Goal: Task Accomplishment & Management: Manage account settings

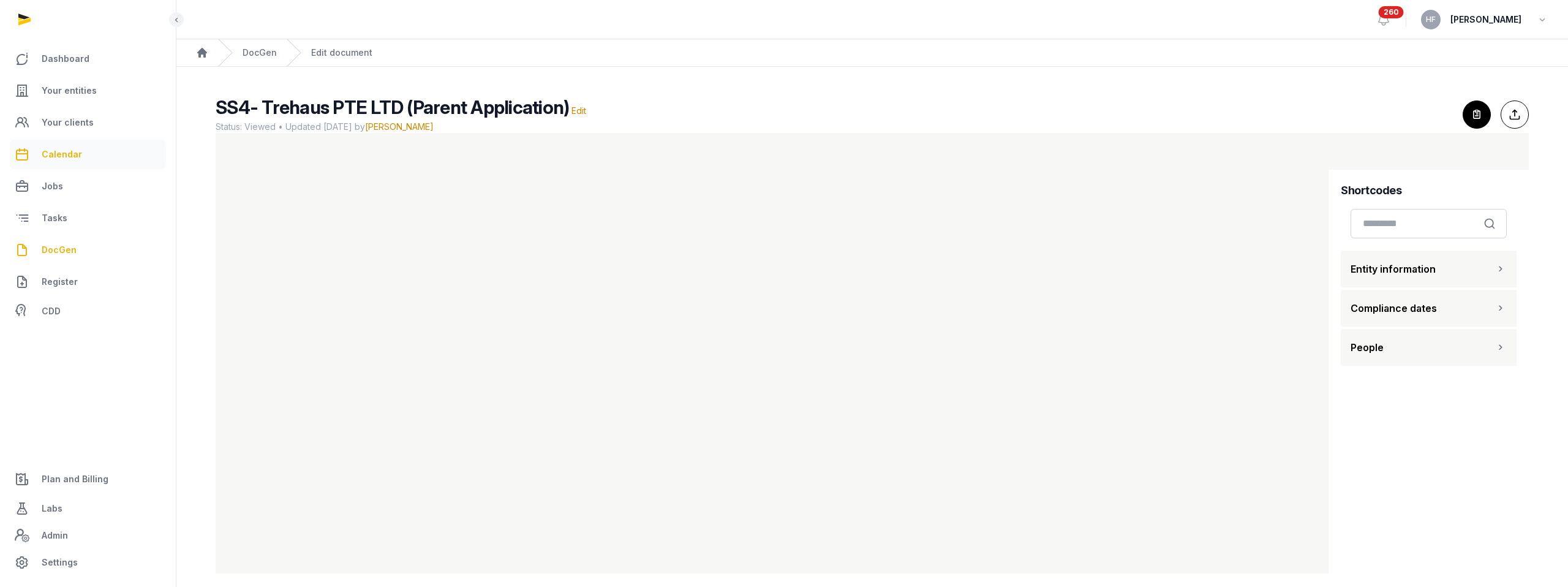
click at [79, 158] on link "Calendar" at bounding box center [87, 154] width 157 height 29
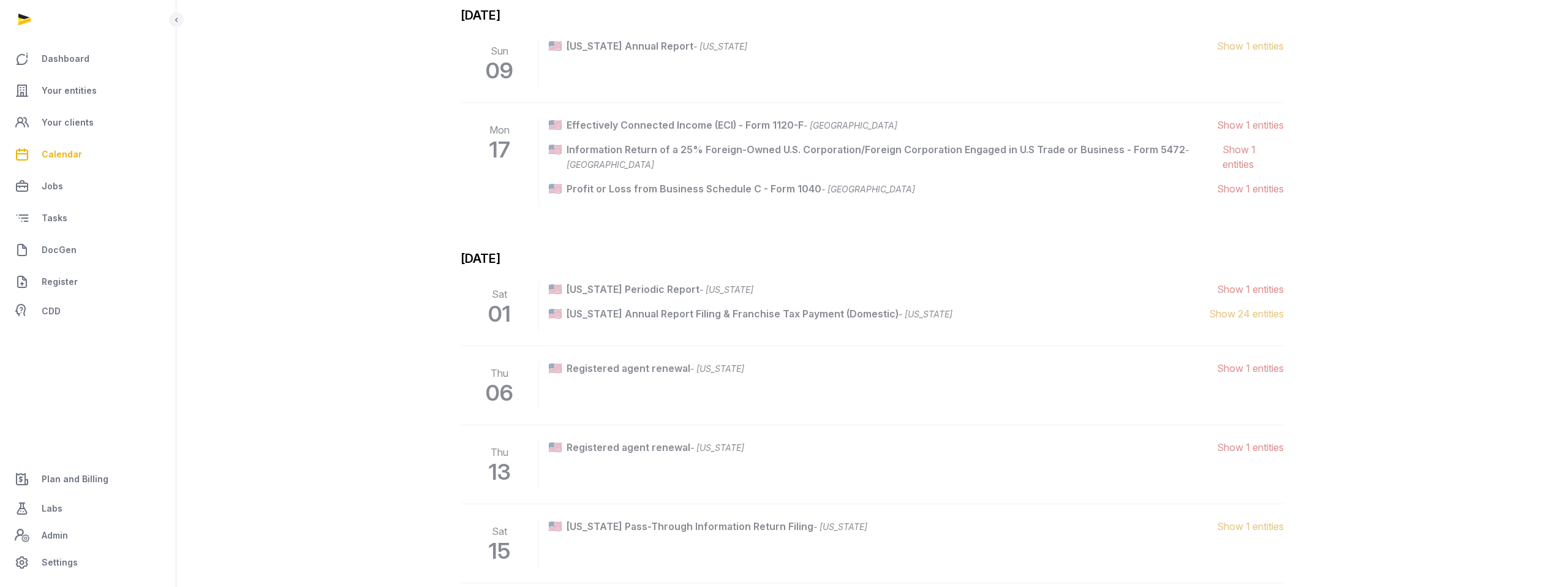
scroll to position [2912, 0]
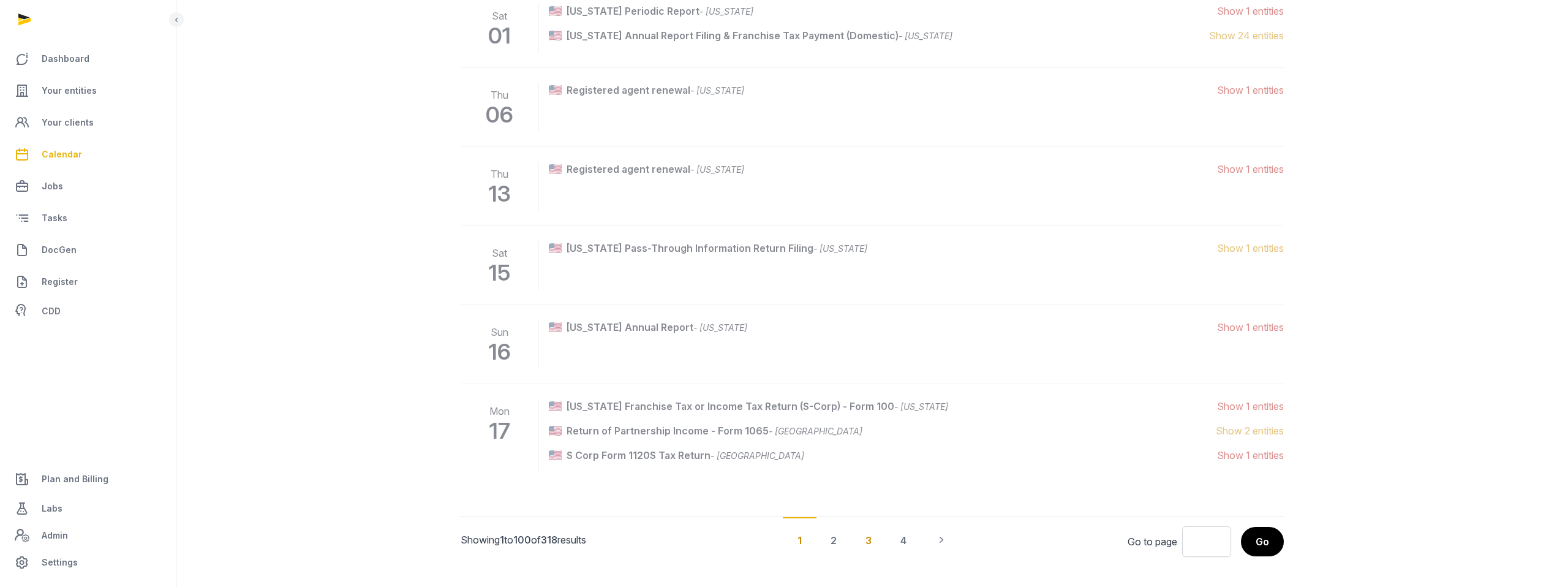
click at [871, 524] on div "3" at bounding box center [869, 539] width 36 height 45
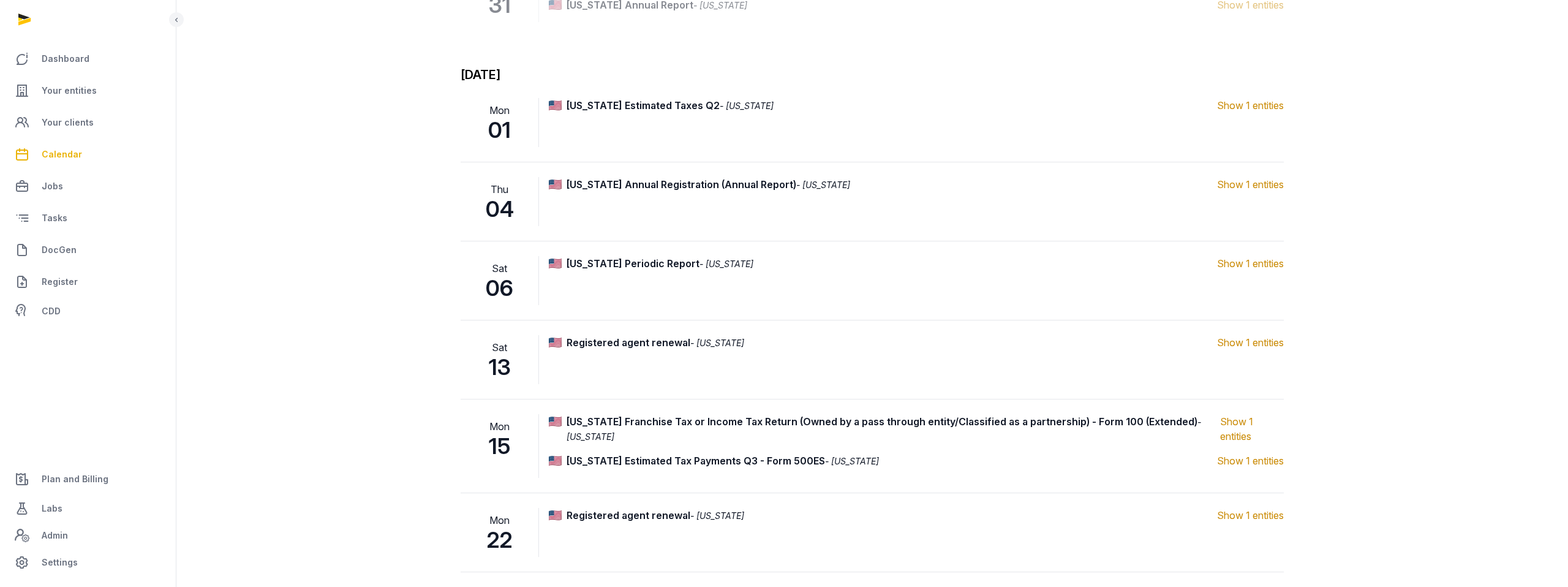
scroll to position [1921, 0]
click at [1268, 181] on span "Show 1 entities" at bounding box center [1251, 182] width 67 height 15
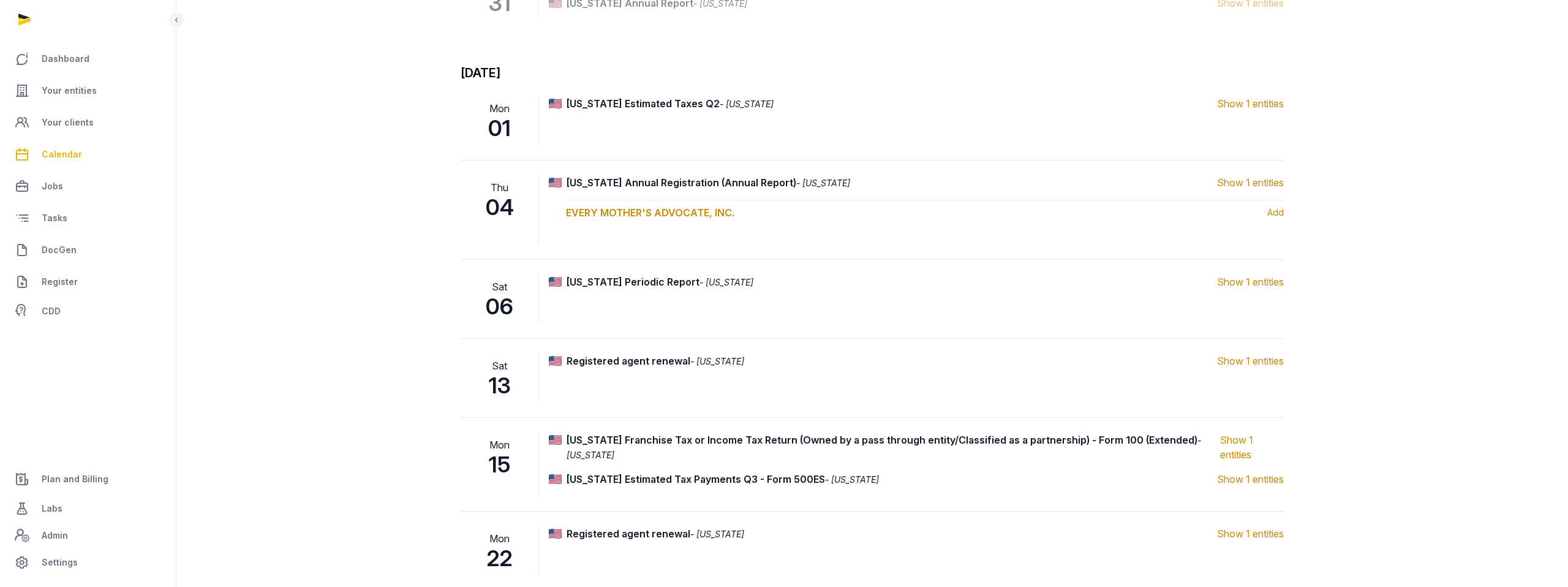
click at [1267, 181] on span "Show 1 entities" at bounding box center [1251, 182] width 67 height 15
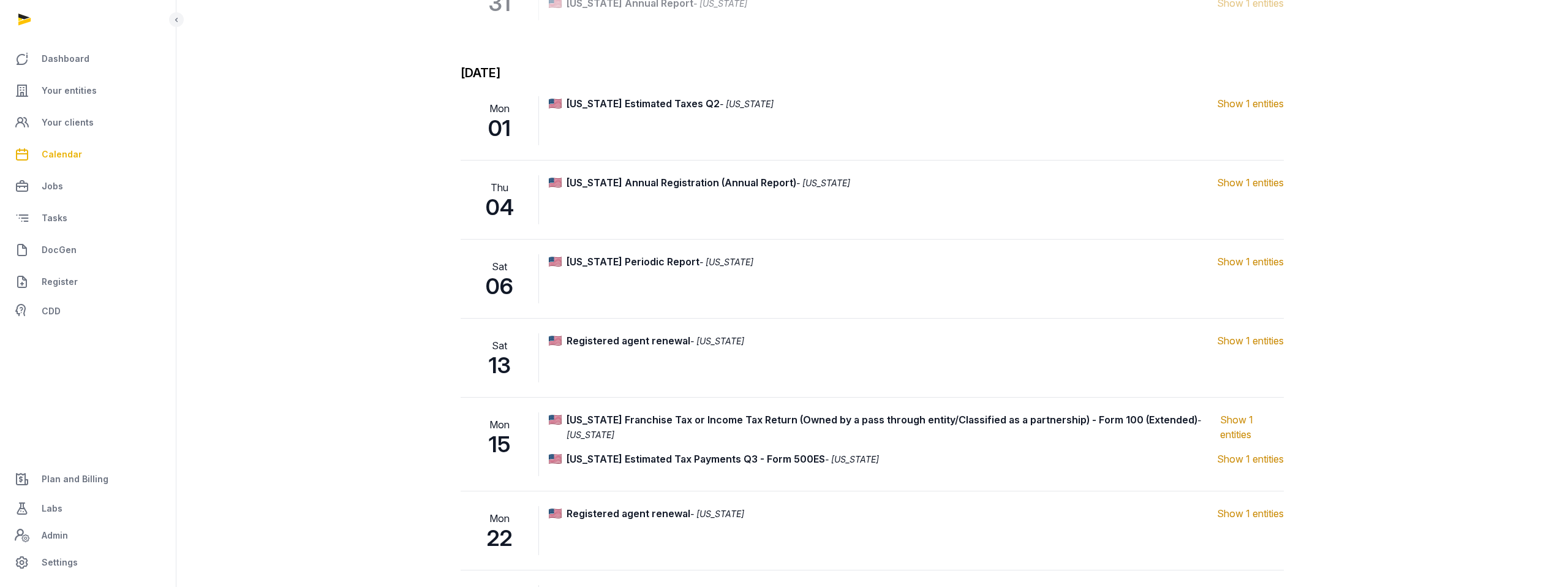
click at [1267, 264] on span "Show 1 entities" at bounding box center [1251, 261] width 67 height 15
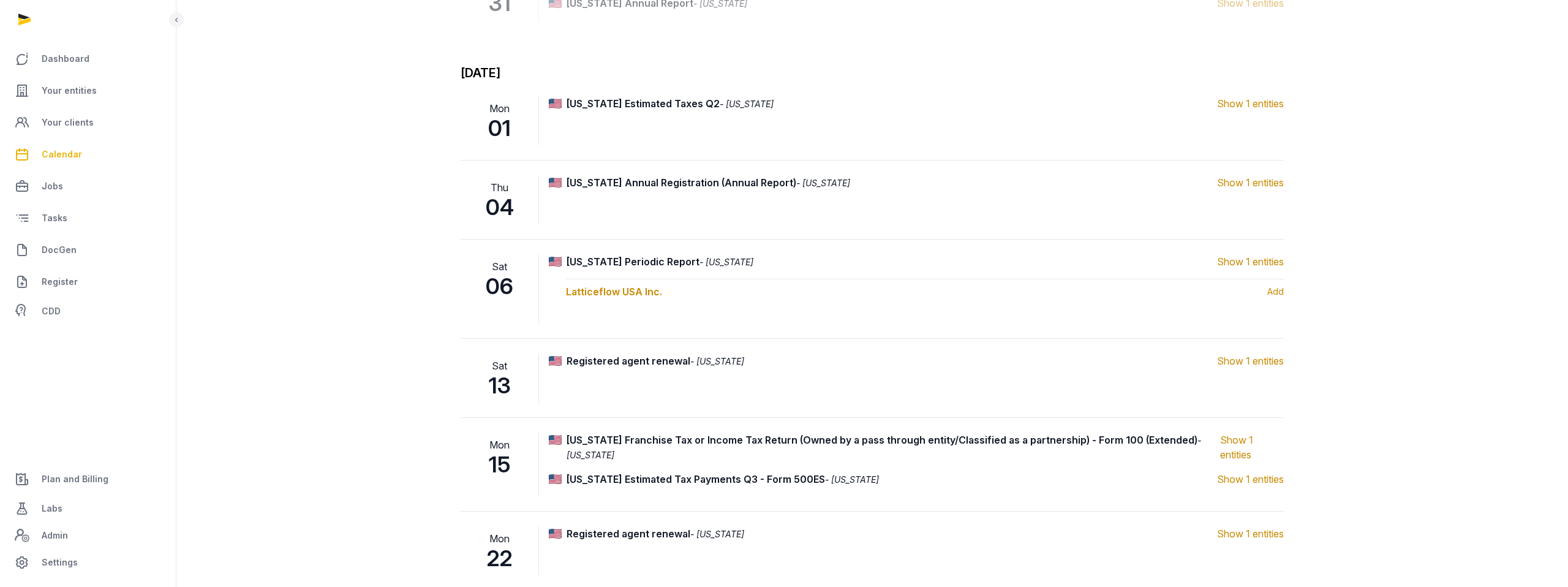
click at [1268, 263] on span "Show 1 entities" at bounding box center [1251, 261] width 67 height 15
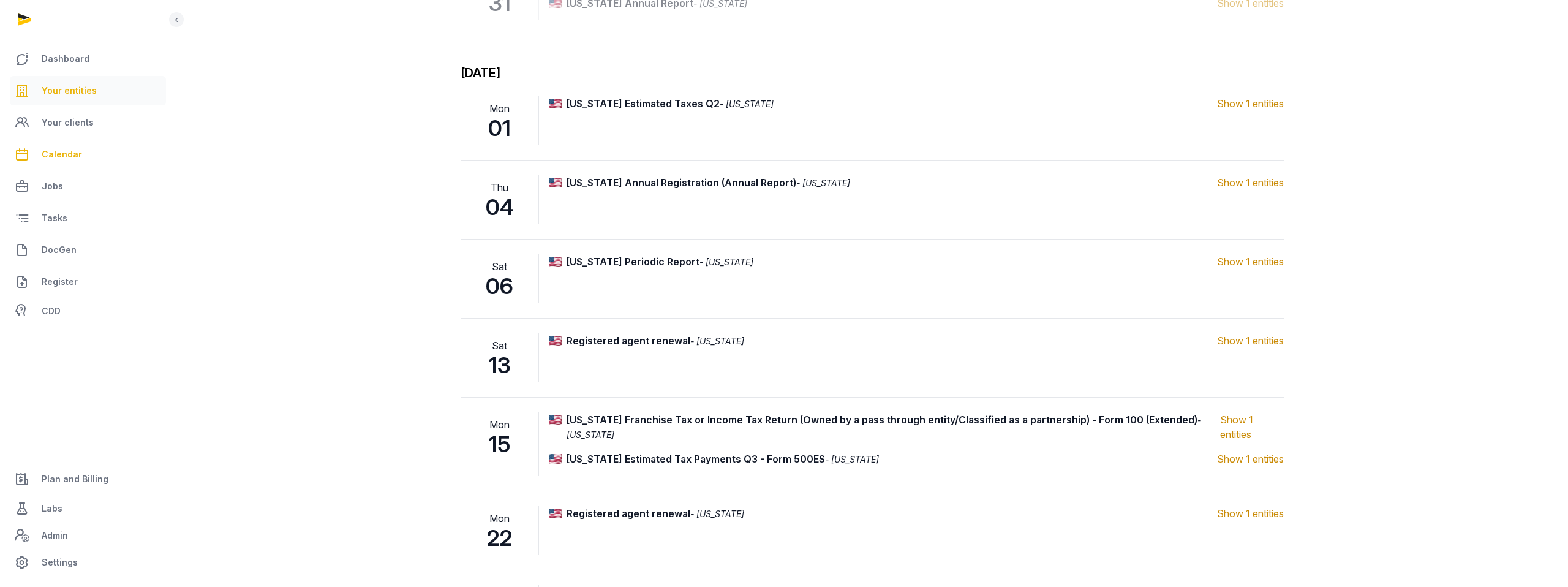
click at [90, 90] on span "Your entities" at bounding box center [69, 90] width 55 height 15
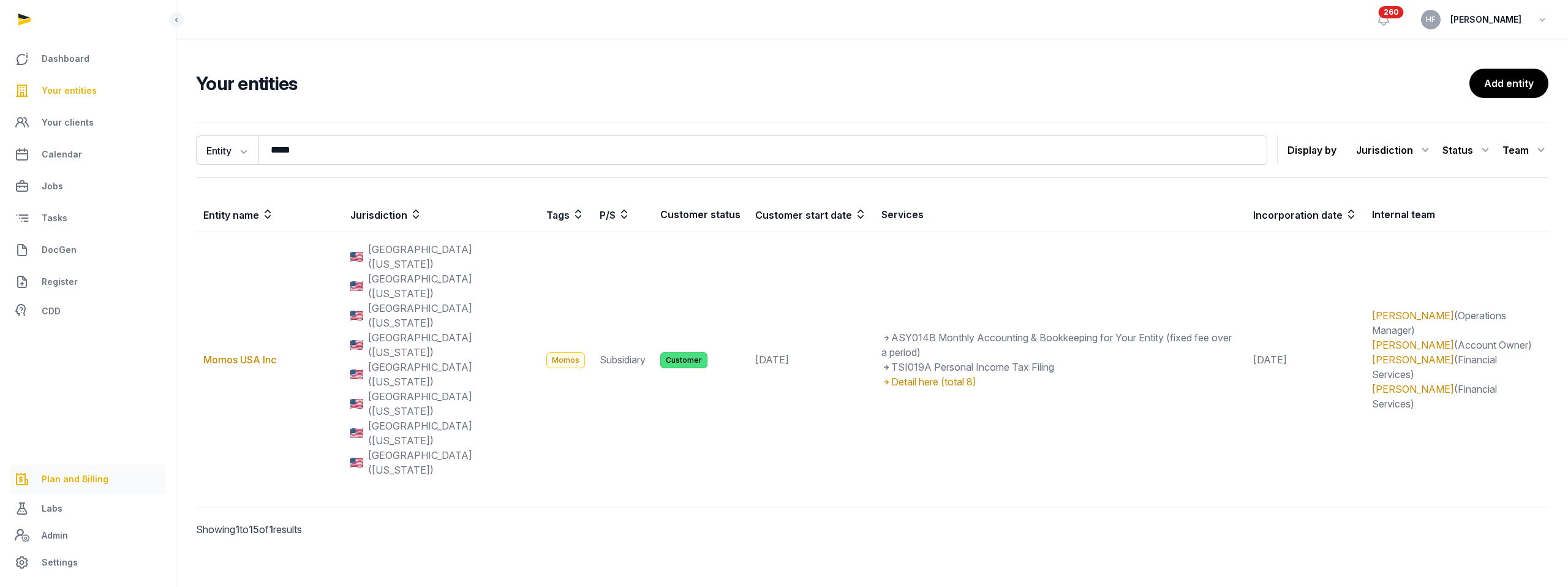
click at [90, 476] on span "Plan and Billing" at bounding box center [75, 478] width 67 height 15
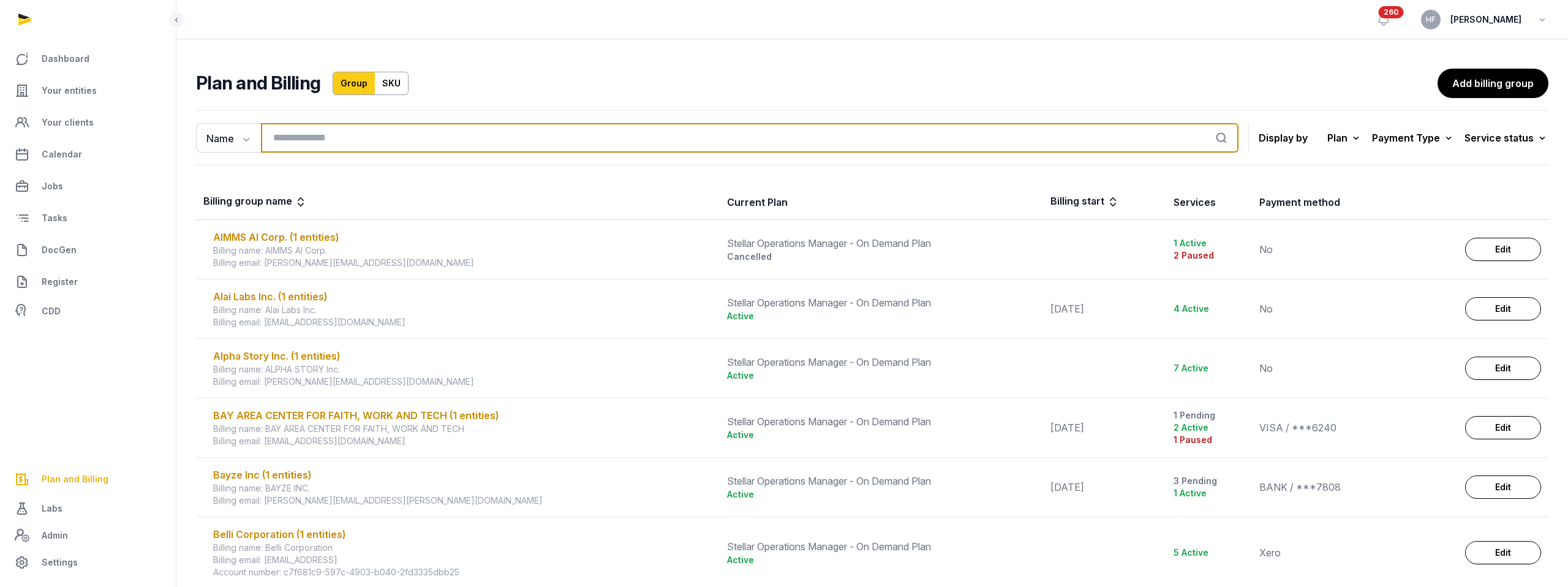
click at [335, 137] on input "search" at bounding box center [749, 138] width 978 height 29
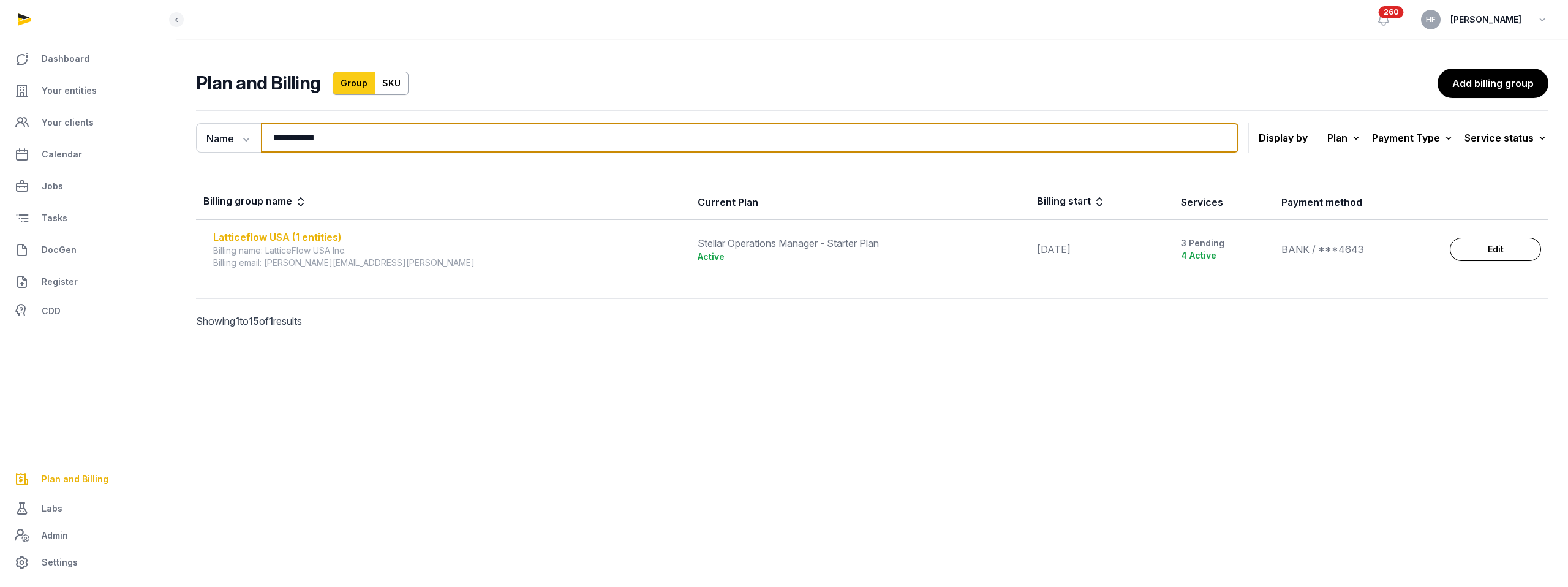
type input "**********"
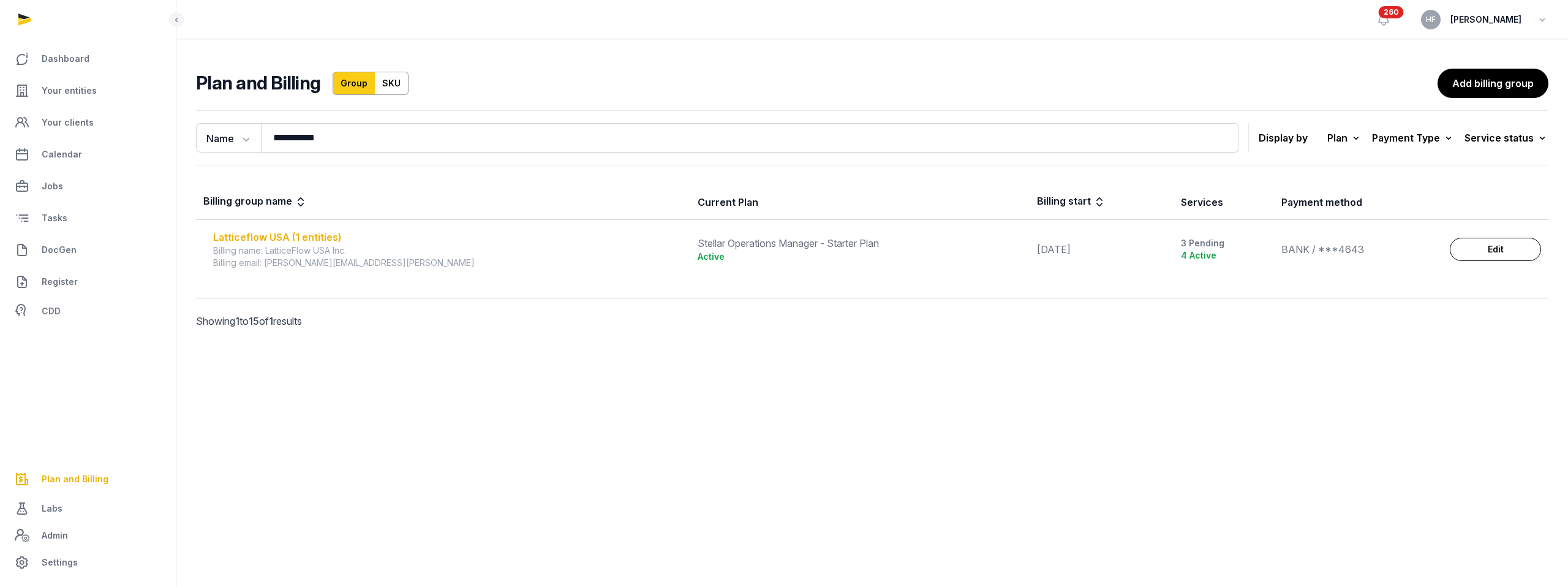
click at [325, 236] on div "Latticeflow USA (1 entities)" at bounding box center [447, 237] width 470 height 15
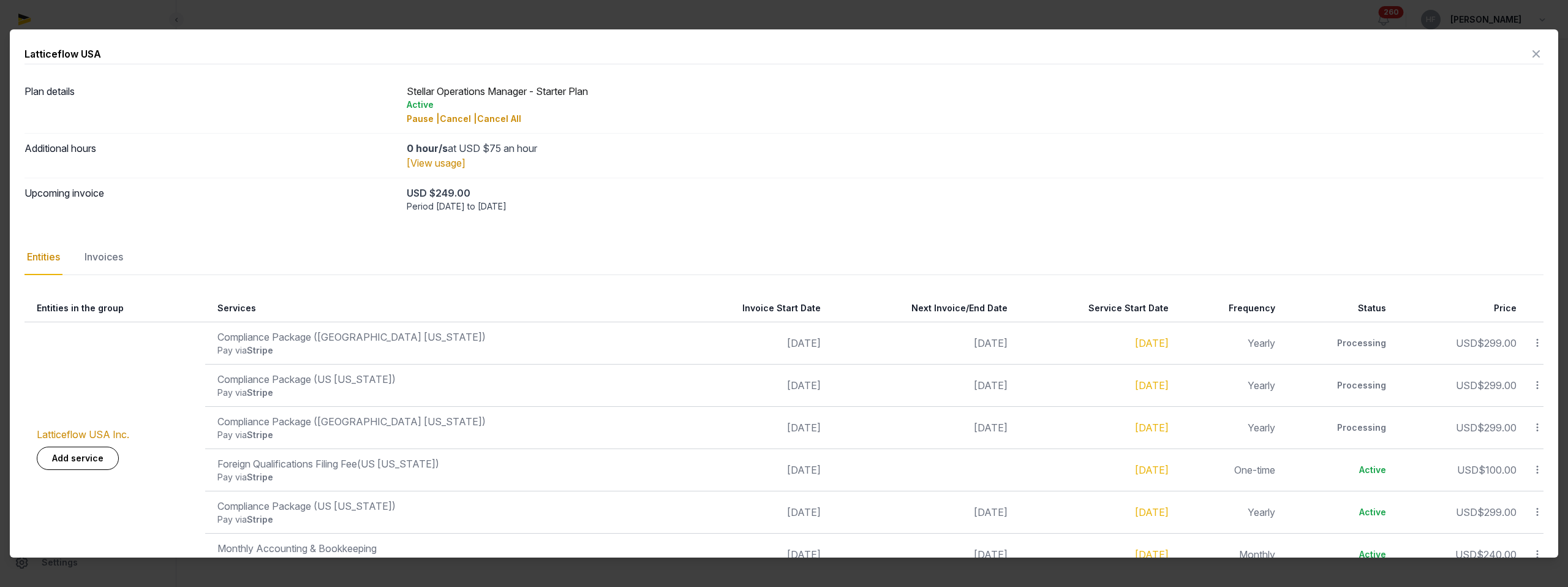
scroll to position [33, 0]
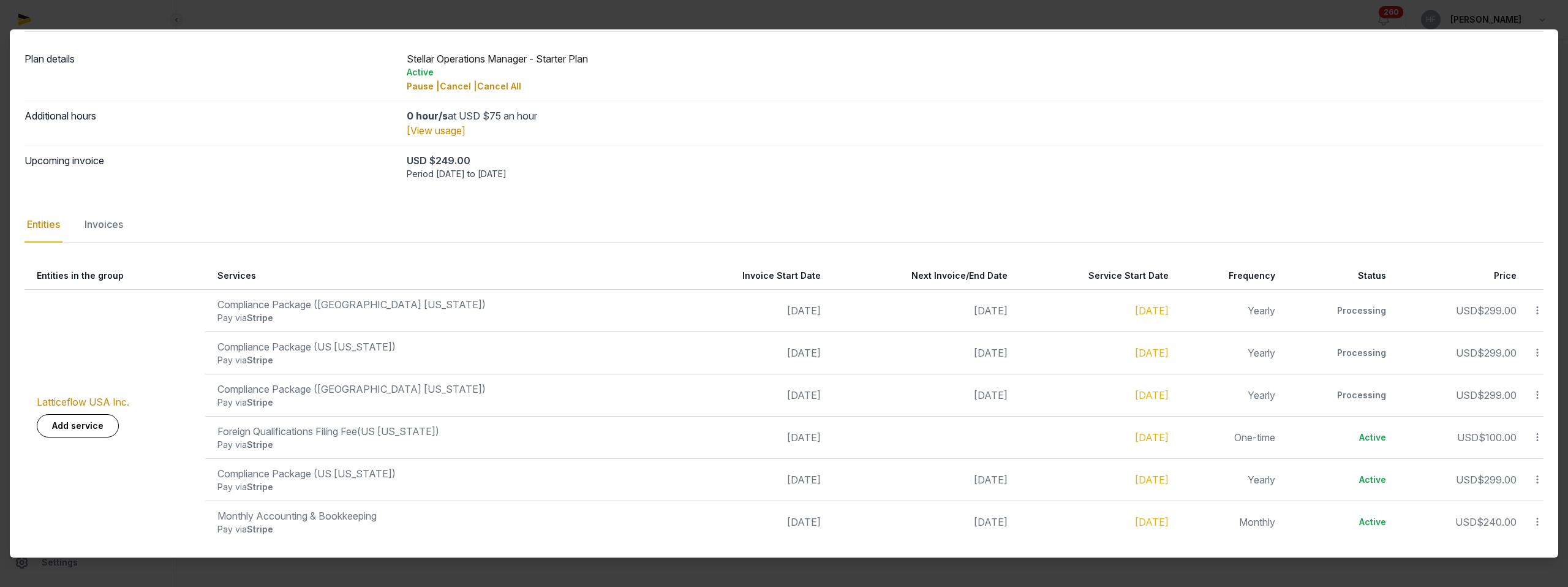
click at [1540, 353] on icon at bounding box center [1537, 353] width 11 height 13
click at [1514, 424] on div "Update" at bounding box center [1494, 429] width 98 height 22
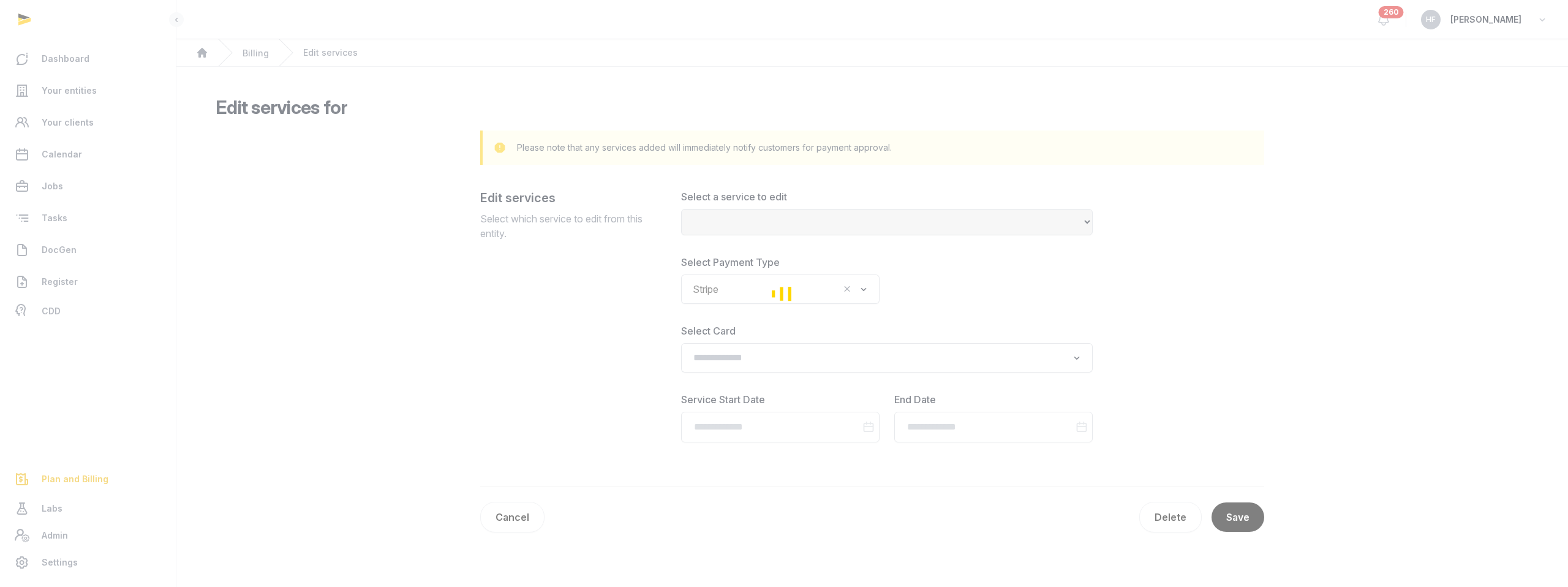
select select "**********"
type input "**********"
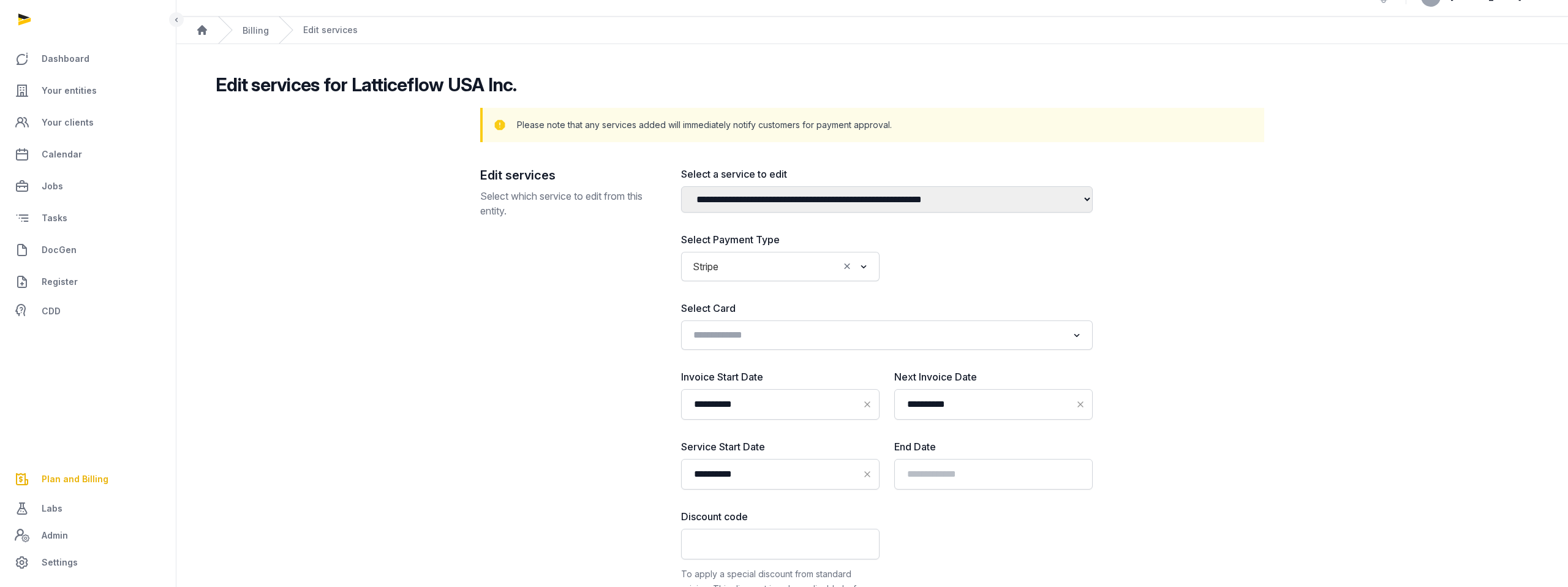
scroll to position [24, 0]
click at [865, 327] on div "Search for option" at bounding box center [878, 332] width 382 height 20
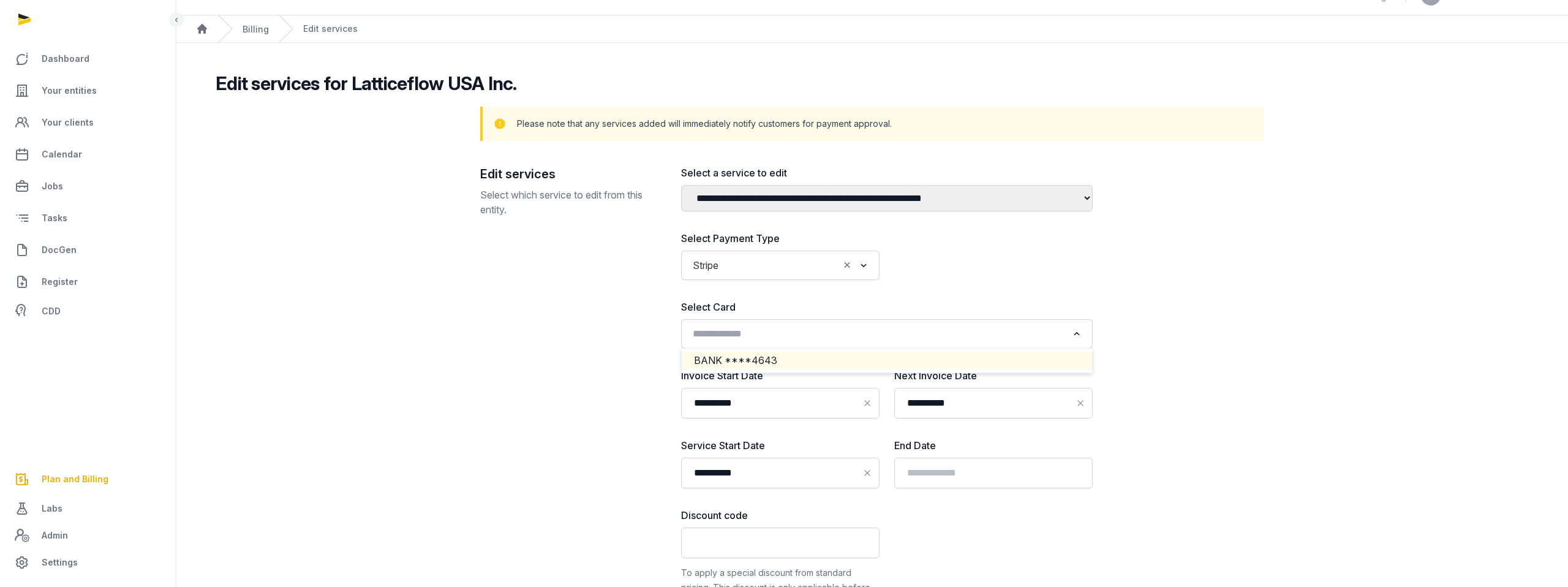
click at [831, 359] on li "BANK ****4643" at bounding box center [887, 360] width 411 height 18
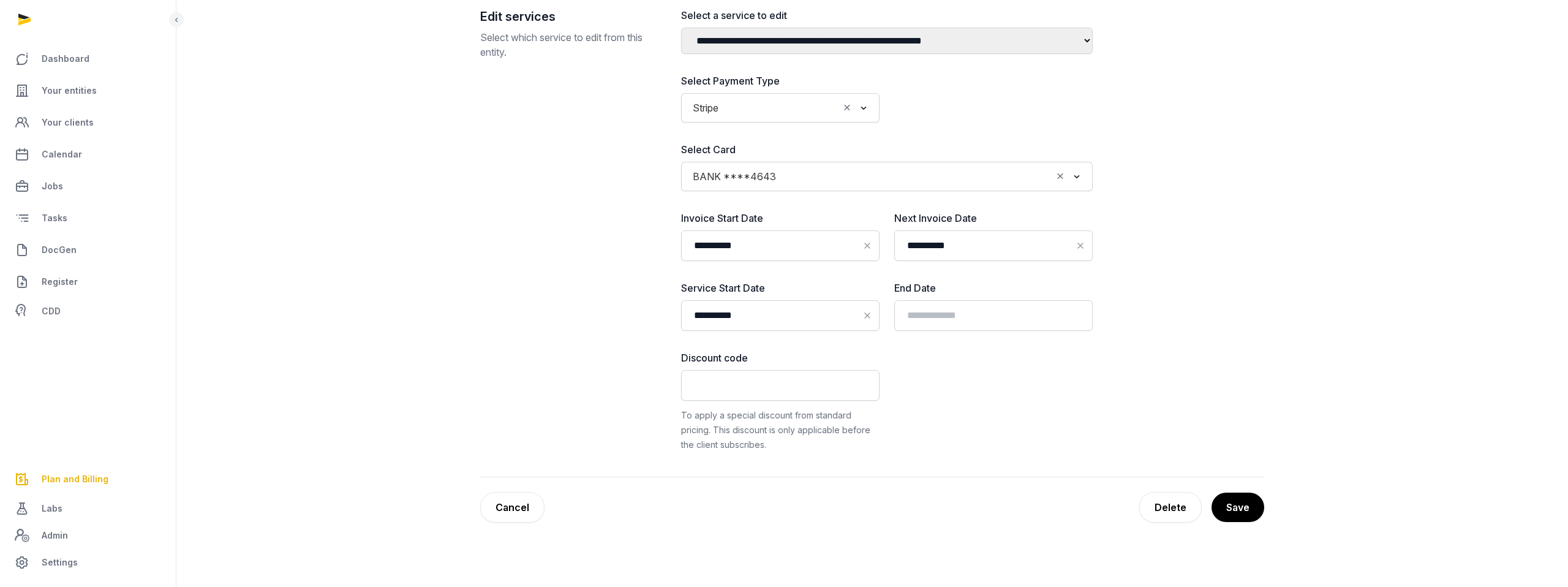
scroll to position [182, 0]
click at [1241, 507] on button "Save" at bounding box center [1237, 507] width 54 height 31
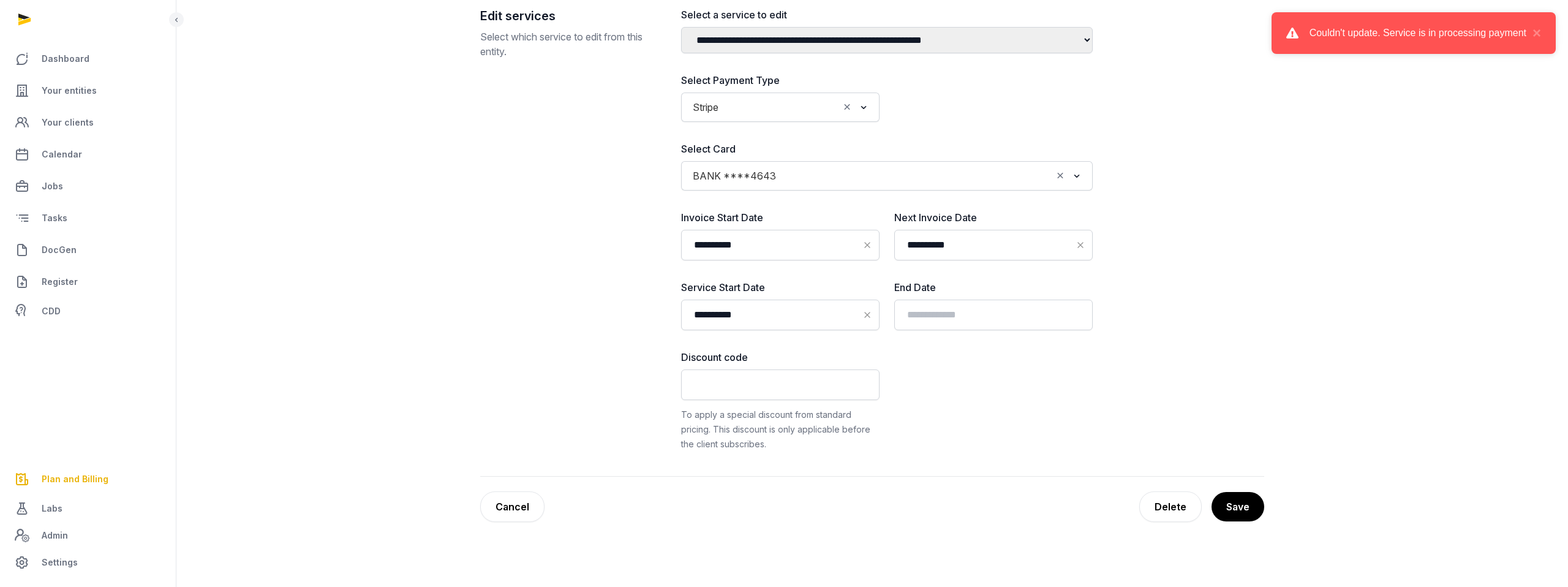
click at [501, 515] on link "Cancel" at bounding box center [512, 507] width 64 height 31
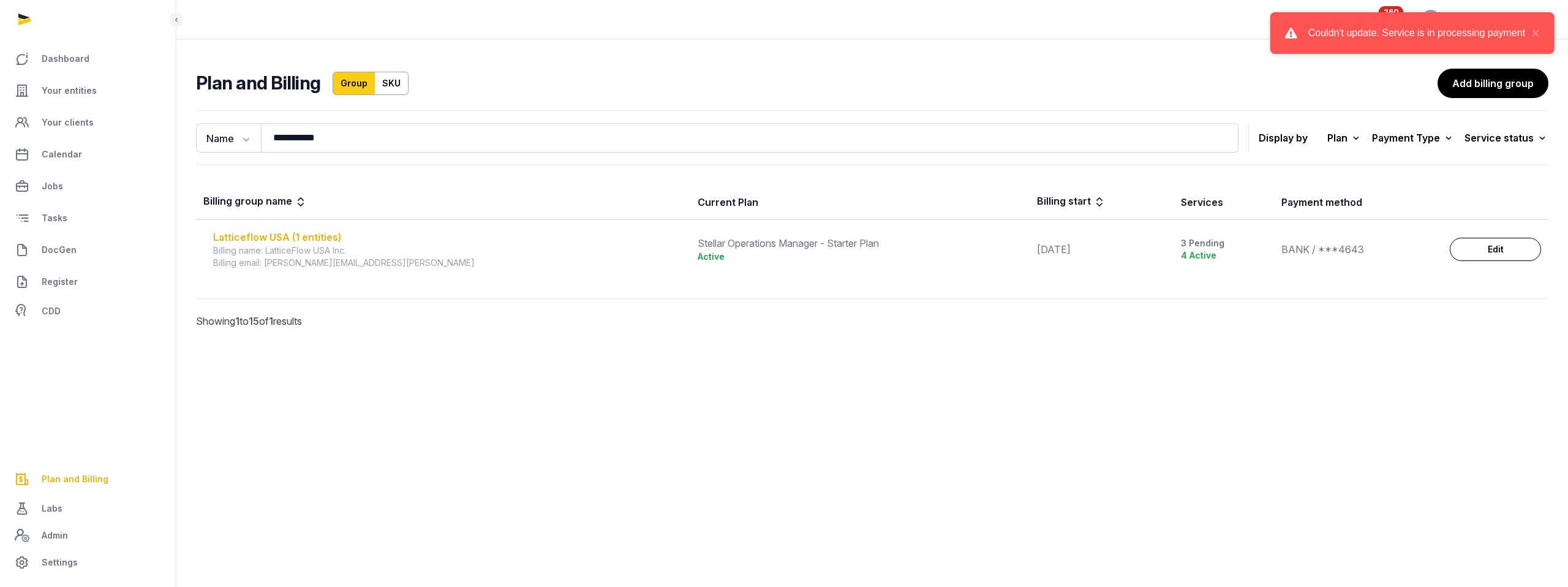
click at [315, 235] on div "Latticeflow USA (1 entities)" at bounding box center [447, 237] width 470 height 15
